Goal: Task Accomplishment & Management: Complete application form

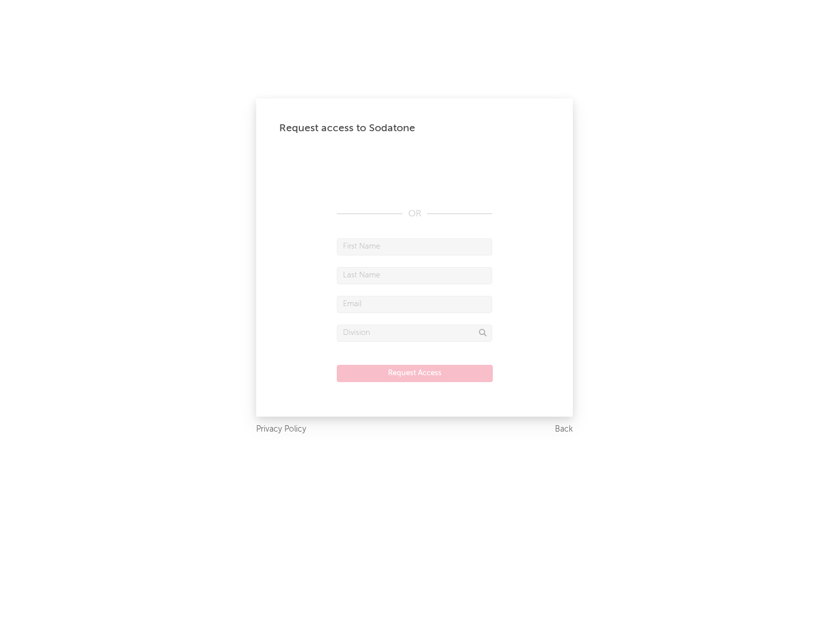
click at [414, 246] on input "text" at bounding box center [414, 246] width 155 height 17
type input "[PERSON_NAME]"
click at [414, 275] on input "text" at bounding box center [414, 275] width 155 height 17
type input "[PERSON_NAME]"
click at [414, 304] on input "text" at bounding box center [414, 304] width 155 height 17
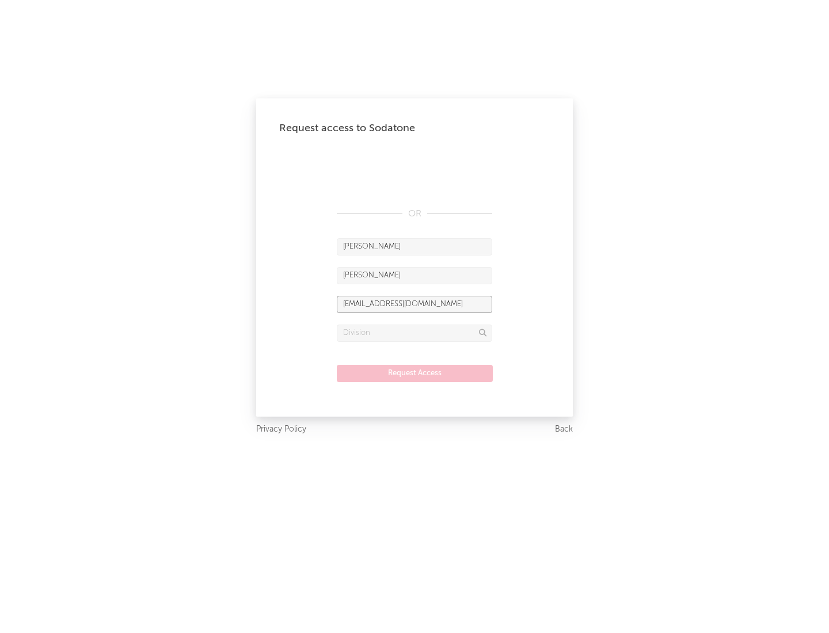
type input "[EMAIL_ADDRESS][DOMAIN_NAME]"
click at [414, 333] on input "text" at bounding box center [414, 333] width 155 height 17
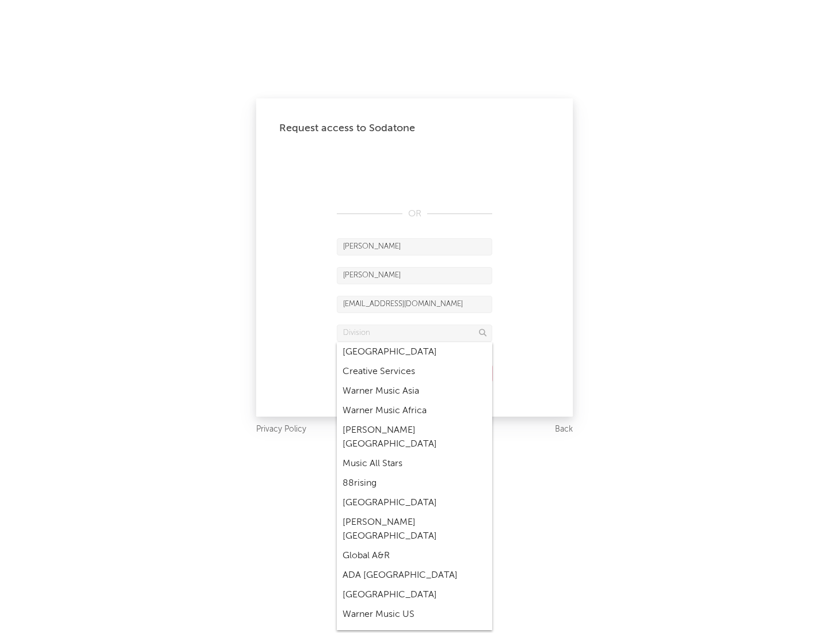
click at [414, 454] on div "Music All Stars" at bounding box center [414, 464] width 155 height 20
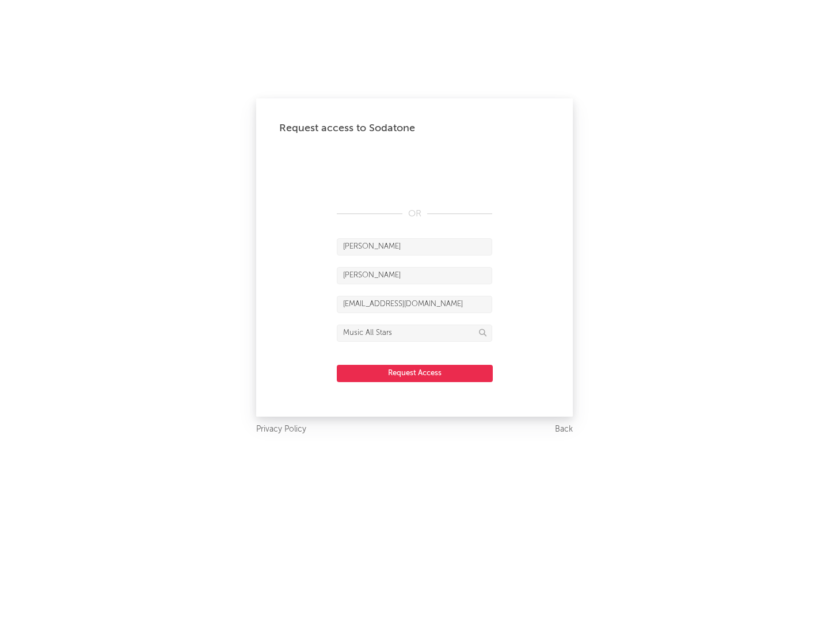
type input "Music All Stars"
click at [414, 373] on button "Request Access" at bounding box center [415, 373] width 156 height 17
